Goal: Task Accomplishment & Management: Use online tool/utility

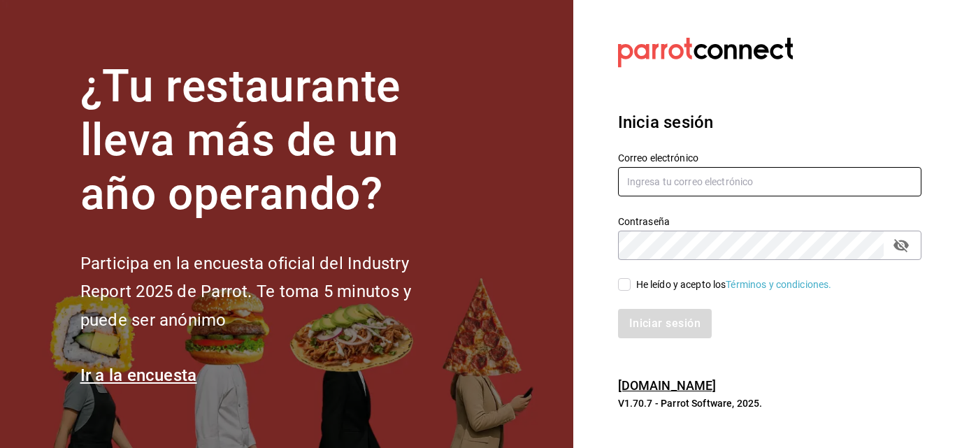
type input "[EMAIL_ADDRESS][DOMAIN_NAME]"
click at [624, 281] on input "He leído y acepto los Términos y condiciones." at bounding box center [624, 284] width 13 height 13
checkbox input "true"
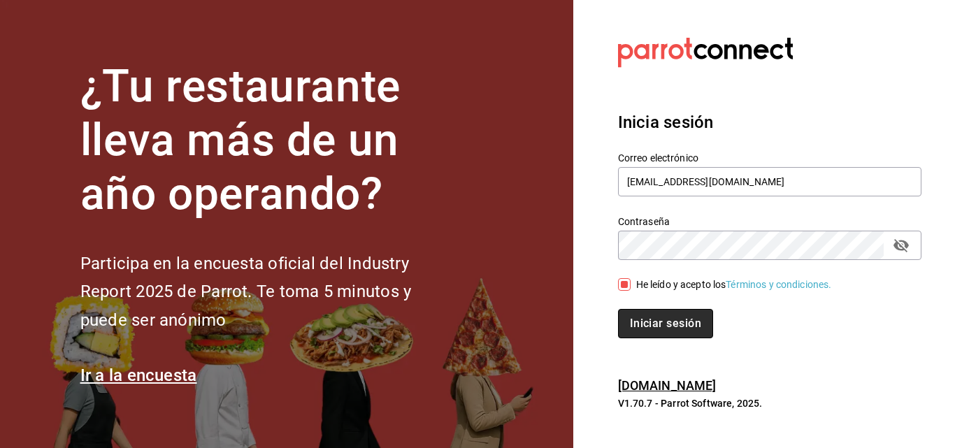
click at [639, 320] on button "Iniciar sesión" at bounding box center [665, 323] width 95 height 29
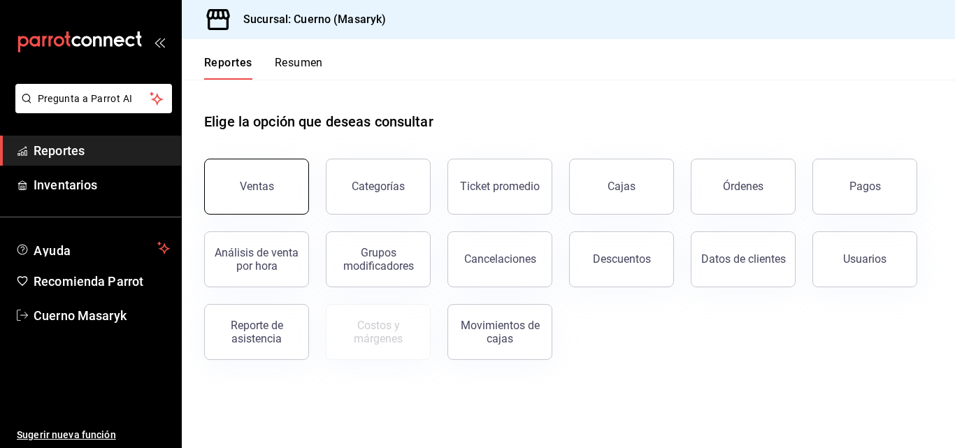
click at [294, 193] on button "Ventas" at bounding box center [256, 187] width 105 height 56
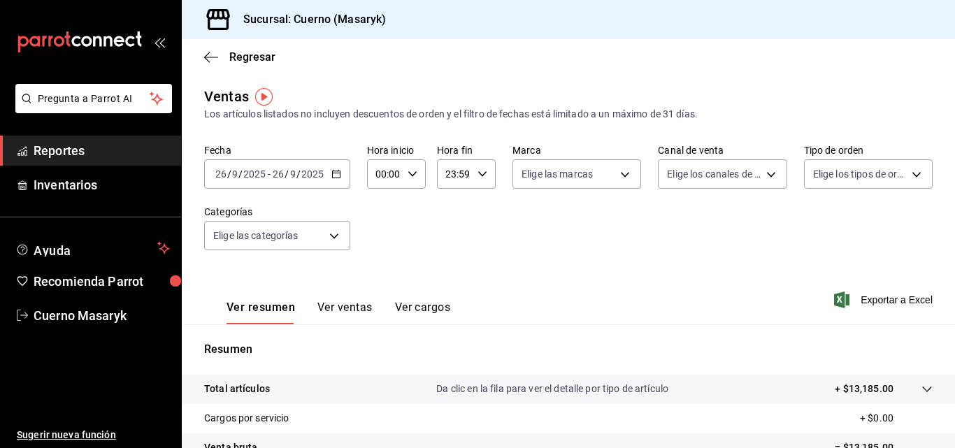
click at [334, 175] on icon "button" at bounding box center [336, 174] width 10 height 10
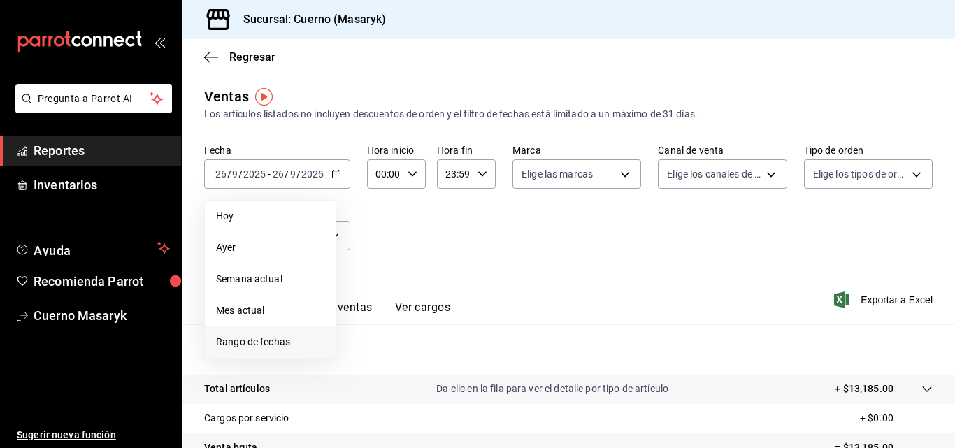
click at [236, 343] on span "Rango de fechas" at bounding box center [270, 342] width 108 height 15
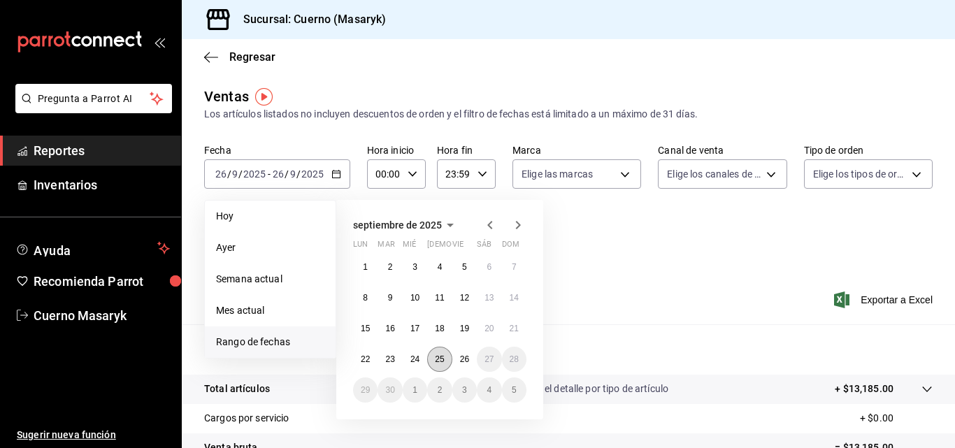
click at [445, 359] on button "25" at bounding box center [439, 359] width 24 height 25
click at [461, 358] on abbr "26" at bounding box center [464, 359] width 9 height 10
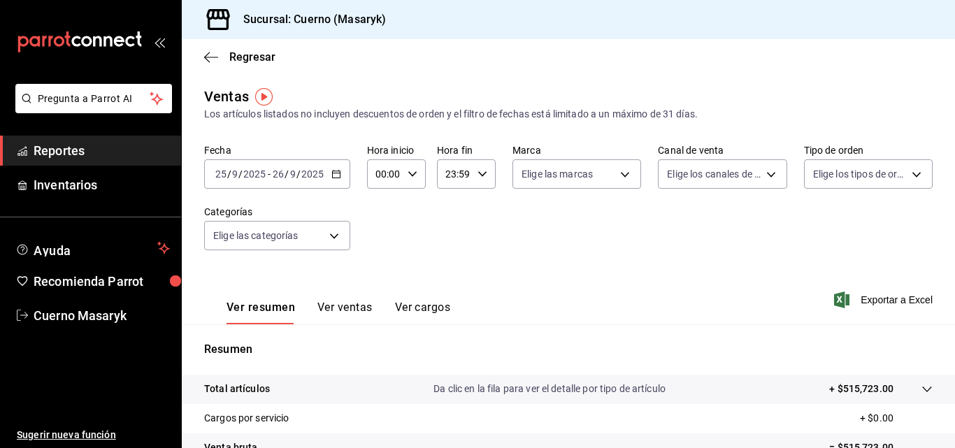
click at [331, 175] on icon "button" at bounding box center [336, 174] width 10 height 10
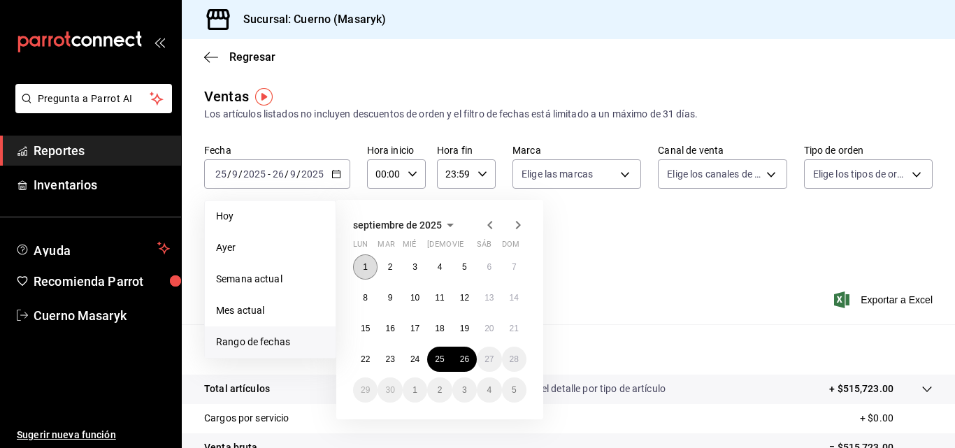
click at [369, 266] on button "1" at bounding box center [365, 266] width 24 height 25
click at [440, 357] on abbr "25" at bounding box center [439, 359] width 9 height 10
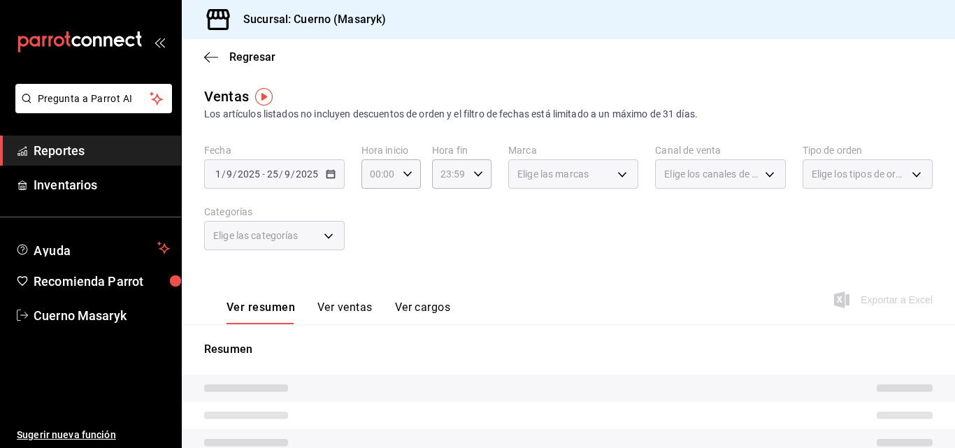
click at [338, 170] on div "[DATE] [DATE] - [DATE] [DATE]" at bounding box center [274, 173] width 141 height 29
click at [406, 174] on icon "button" at bounding box center [408, 174] width 10 height 10
click at [372, 227] on div "13" at bounding box center [375, 242] width 29 height 34
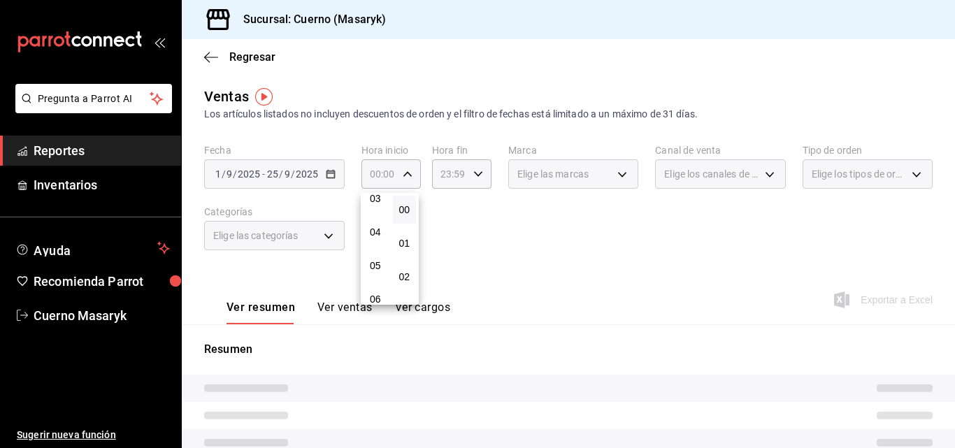
click at [372, 227] on span "04" at bounding box center [375, 232] width 7 height 11
type input "04:00"
click at [394, 212] on button "00" at bounding box center [405, 210] width 24 height 28
click at [404, 208] on span "00" at bounding box center [404, 209] width 7 height 11
click at [474, 172] on div at bounding box center [477, 224] width 955 height 448
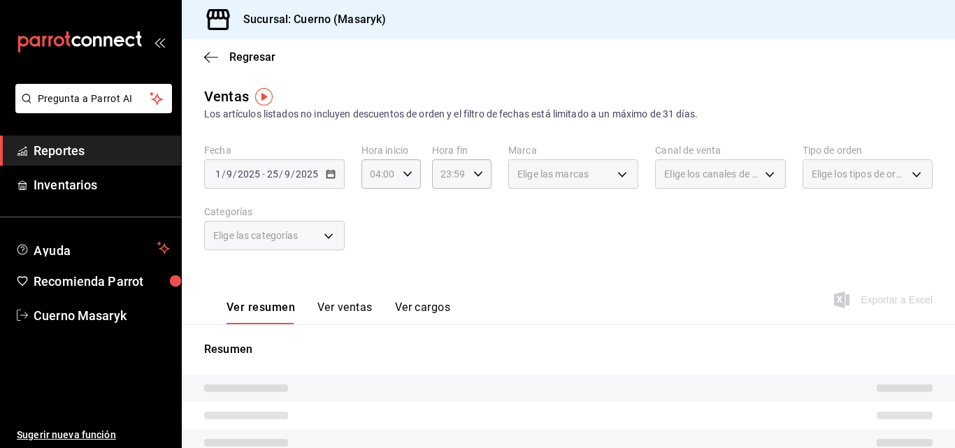
click at [474, 172] on icon "button" at bounding box center [478, 174] width 10 height 10
click at [446, 213] on span "00" at bounding box center [444, 209] width 7 height 11
click at [443, 274] on span "04" at bounding box center [444, 273] width 7 height 11
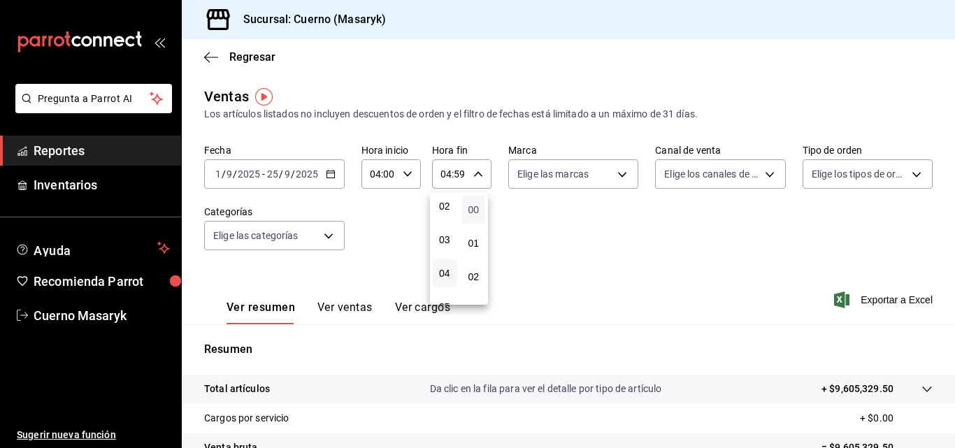
click at [476, 213] on span "00" at bounding box center [474, 209] width 7 height 11
type input "04:00"
click at [496, 212] on div at bounding box center [477, 224] width 955 height 448
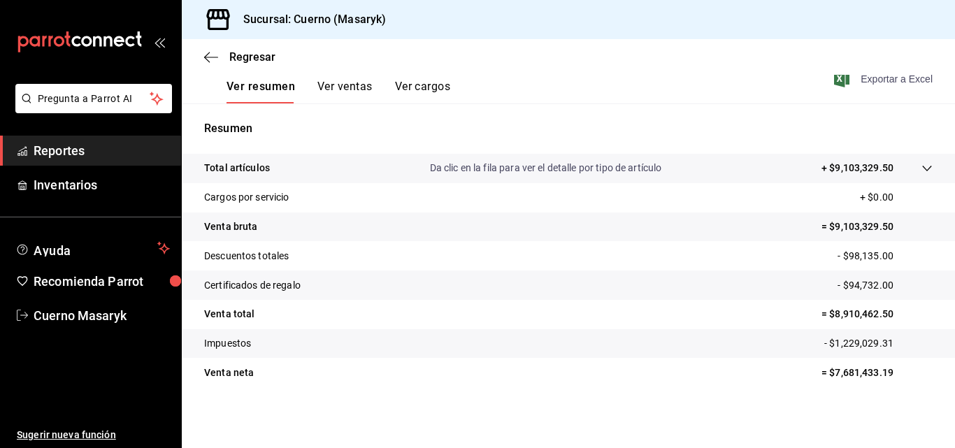
scroll to position [222, 0]
click at [52, 152] on span "Reportes" at bounding box center [102, 150] width 136 height 19
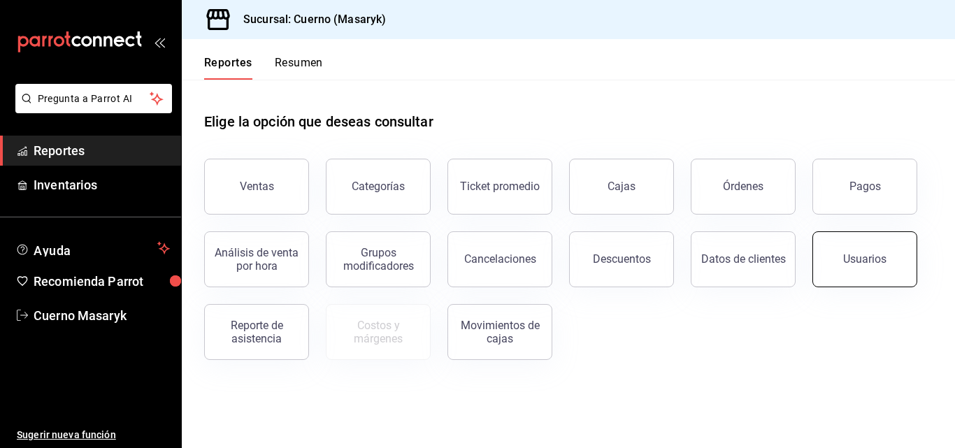
click at [854, 244] on button "Usuarios" at bounding box center [864, 259] width 105 height 56
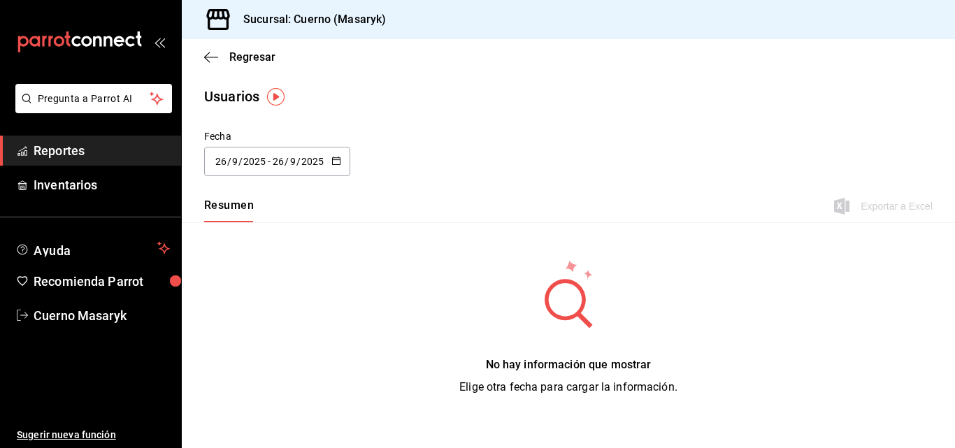
click at [334, 161] on icon "button" at bounding box center [336, 161] width 10 height 10
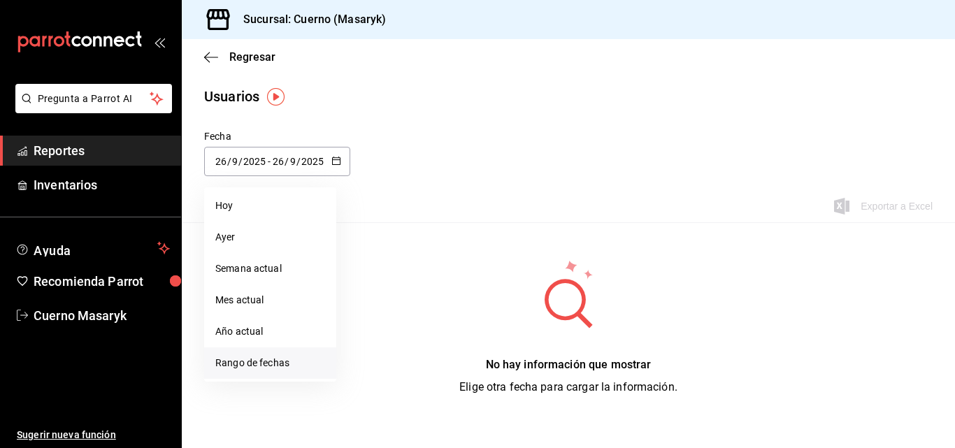
click at [236, 364] on li "Rango de fechas" at bounding box center [270, 362] width 132 height 31
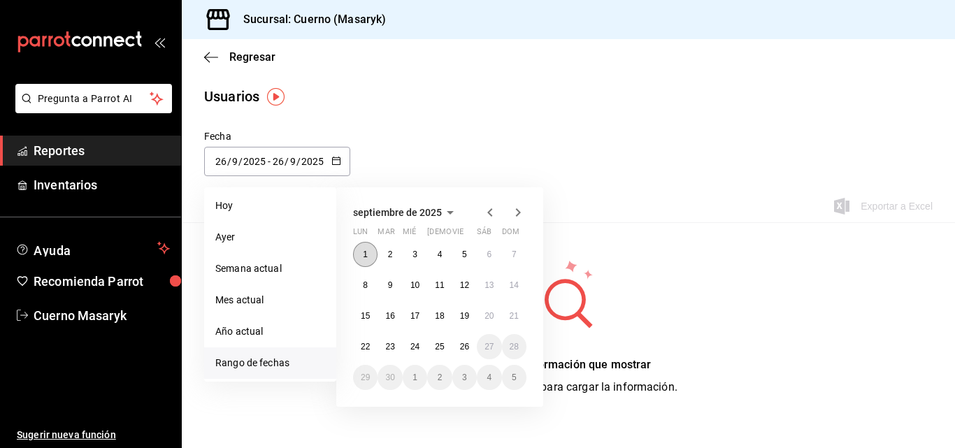
click at [364, 254] on abbr "1" at bounding box center [365, 255] width 5 height 10
click at [465, 345] on abbr "26" at bounding box center [464, 347] width 9 height 10
type input "[DATE]"
type input "1"
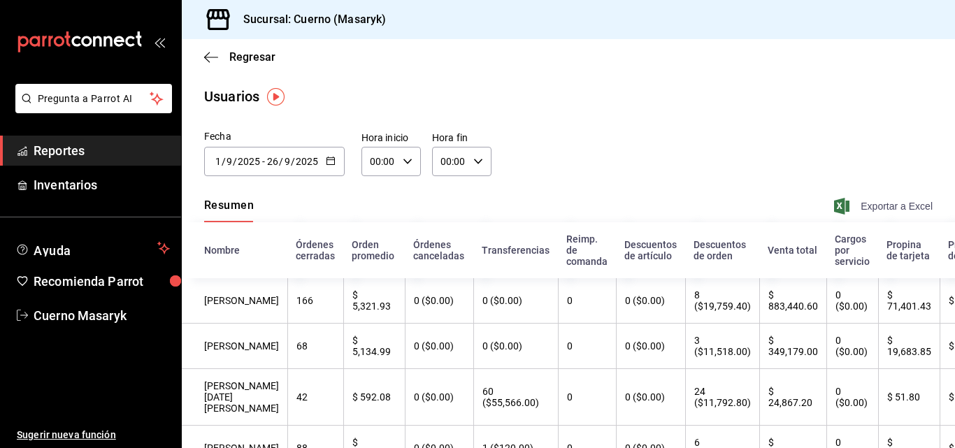
click at [902, 211] on span "Exportar a Excel" at bounding box center [885, 206] width 96 height 17
